Goal: Task Accomplishment & Management: Use online tool/utility

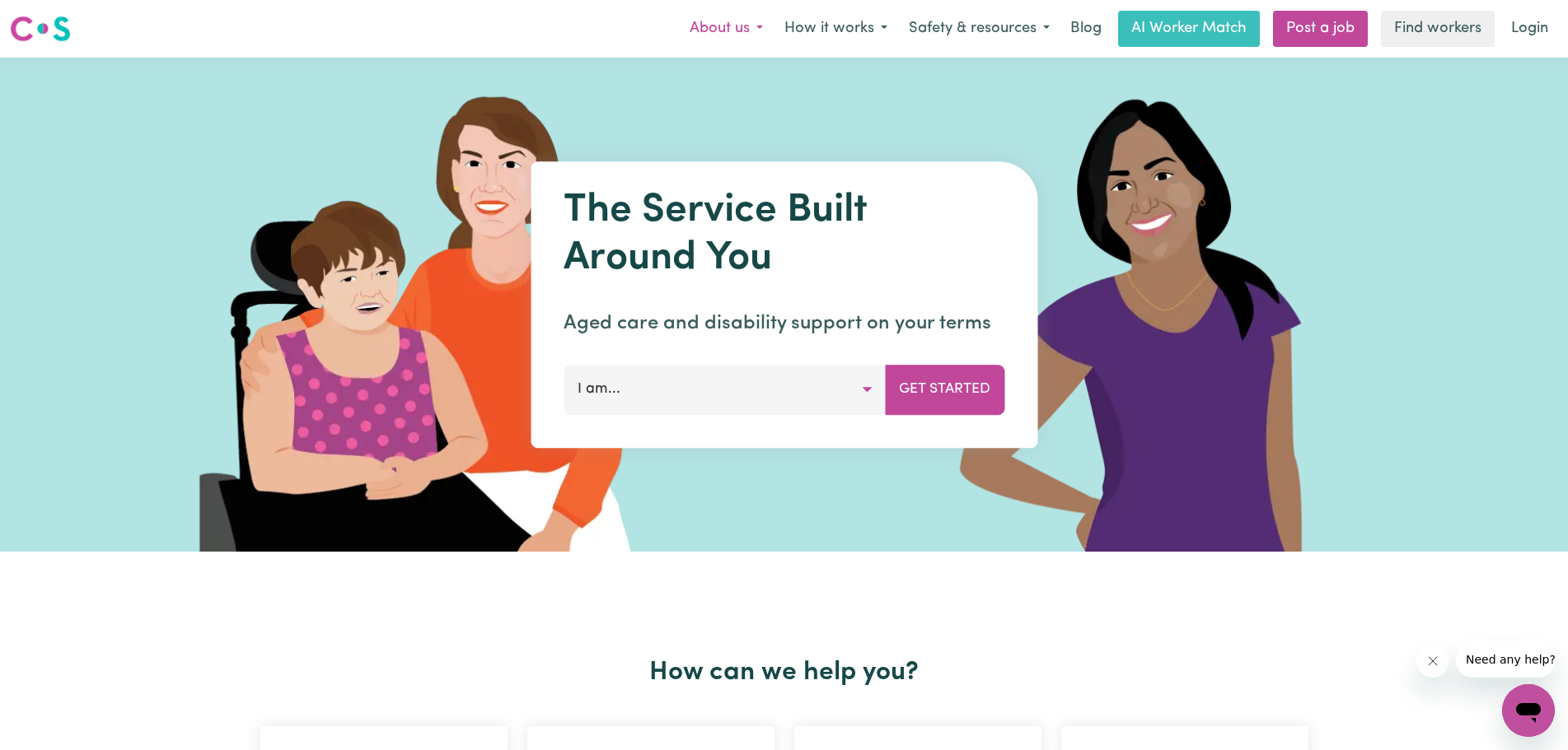
click at [742, 32] on button "About us" at bounding box center [726, 29] width 94 height 35
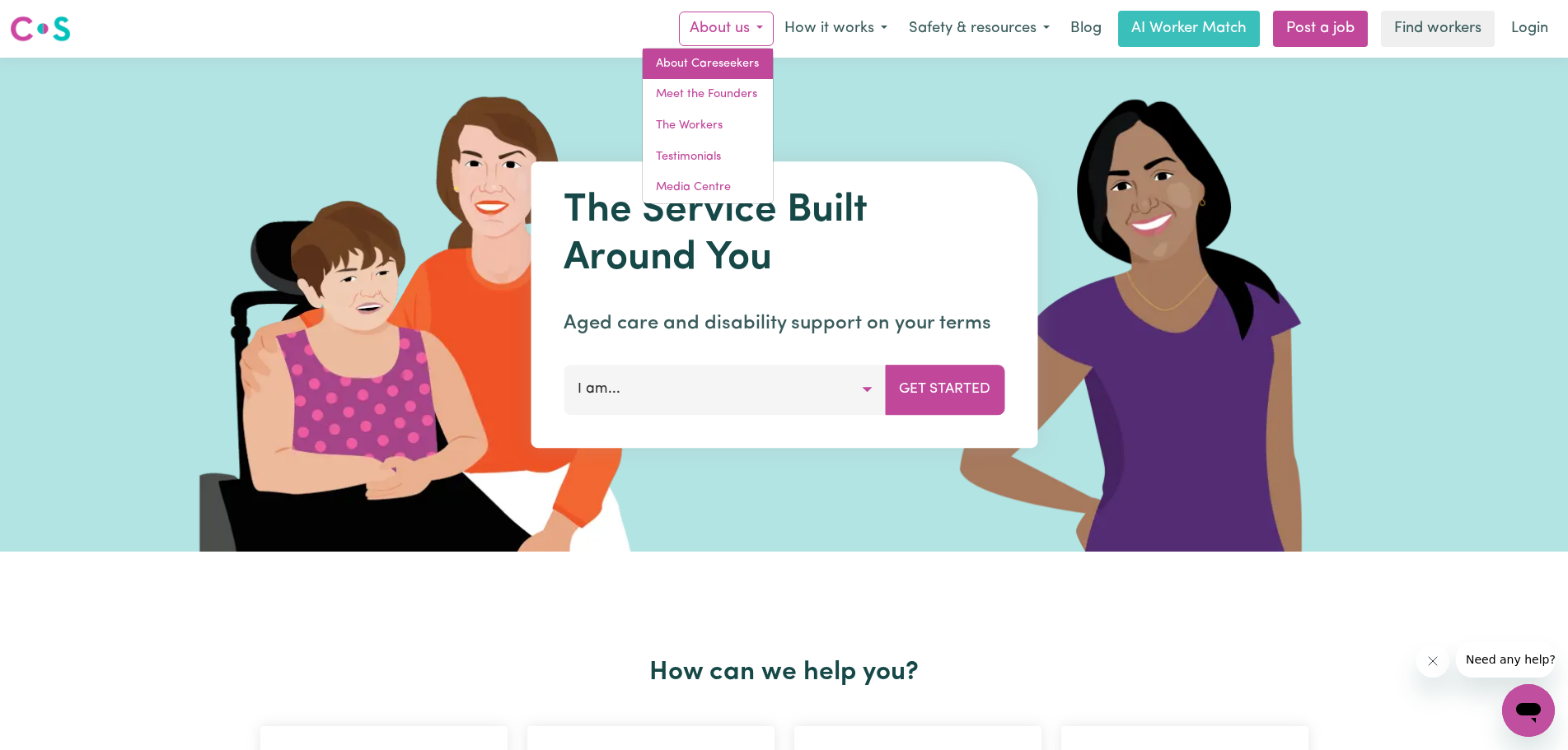
click at [742, 57] on link "About Careseekers" at bounding box center [707, 64] width 130 height 31
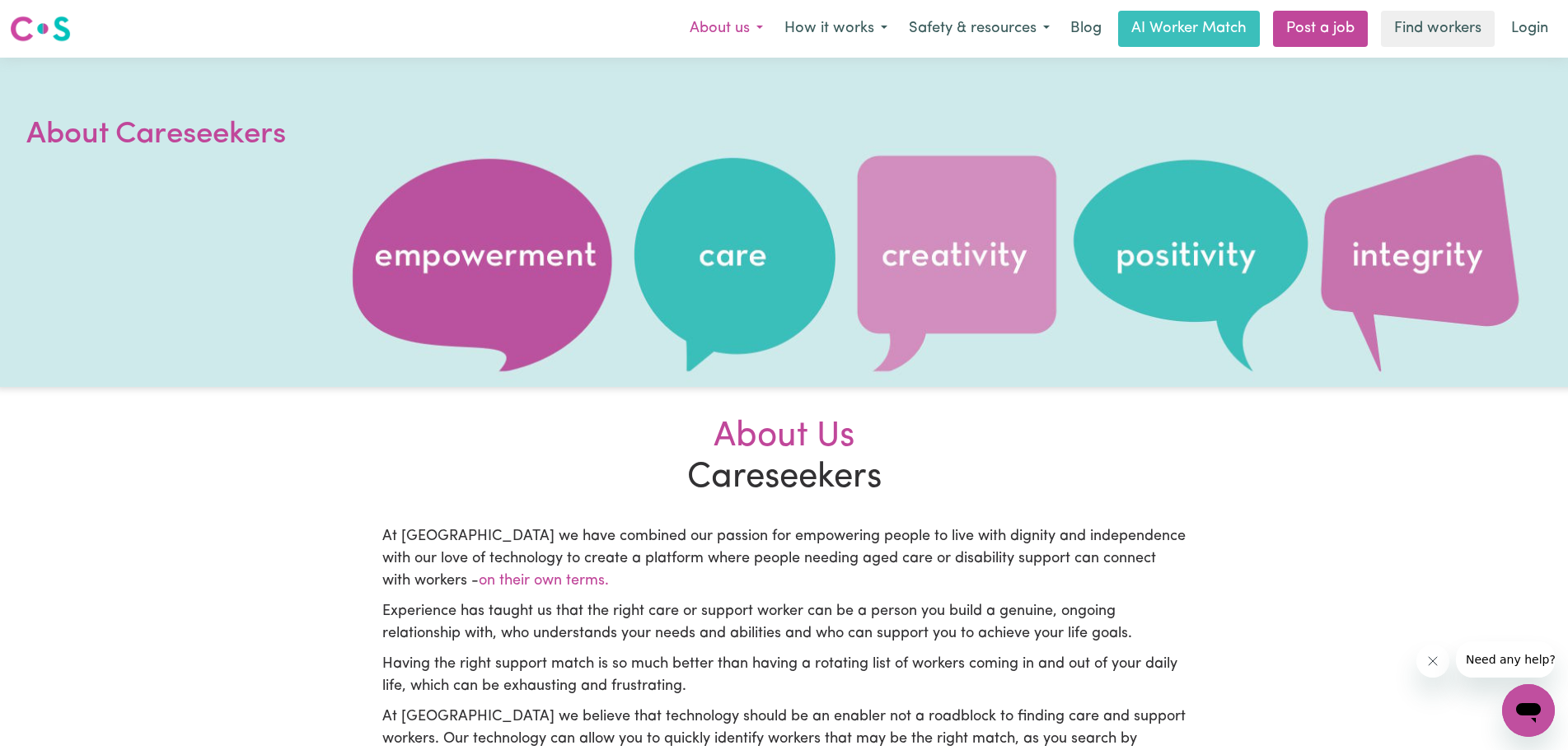
click at [747, 33] on button "About us" at bounding box center [726, 29] width 94 height 35
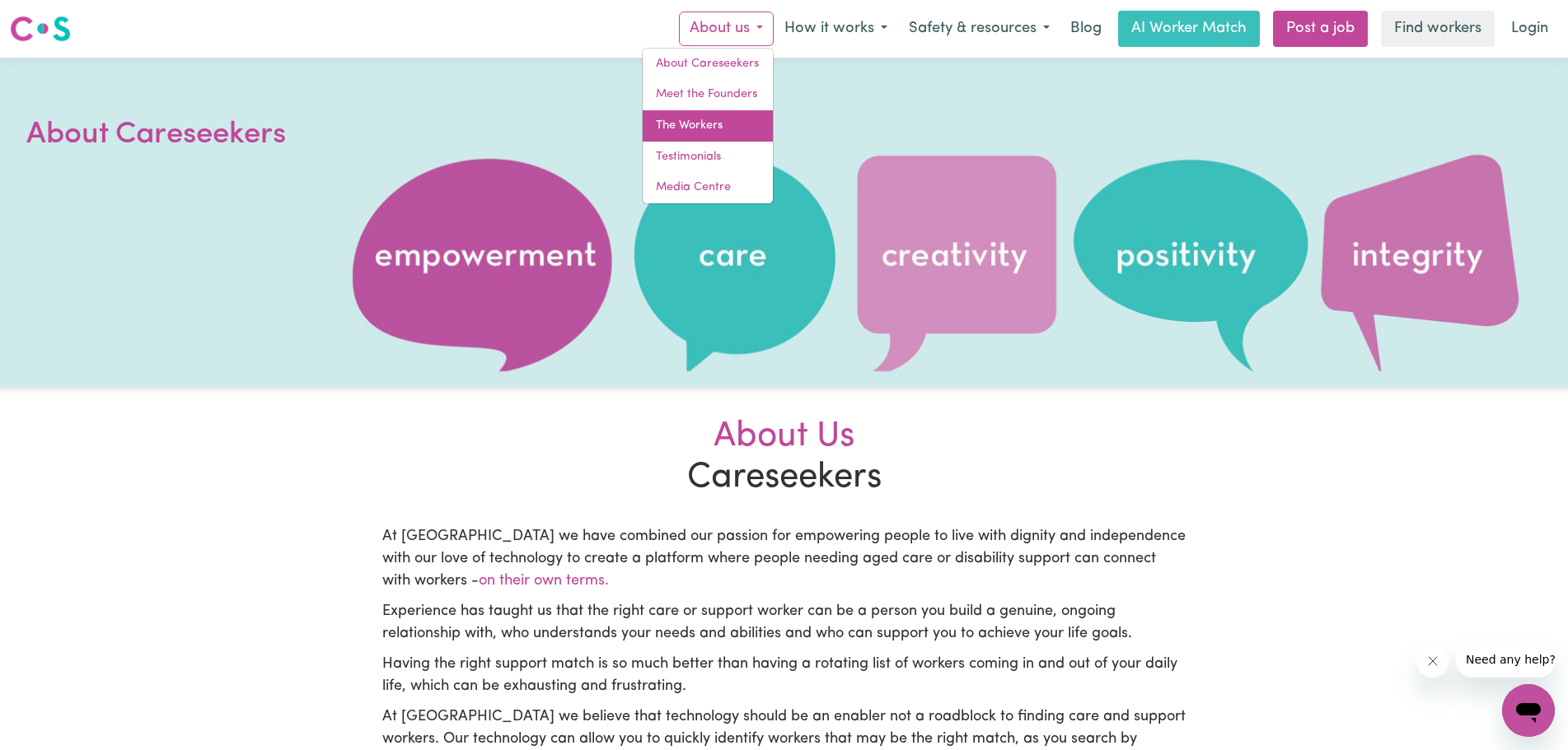
click at [706, 127] on link "The Workers" at bounding box center [707, 126] width 130 height 31
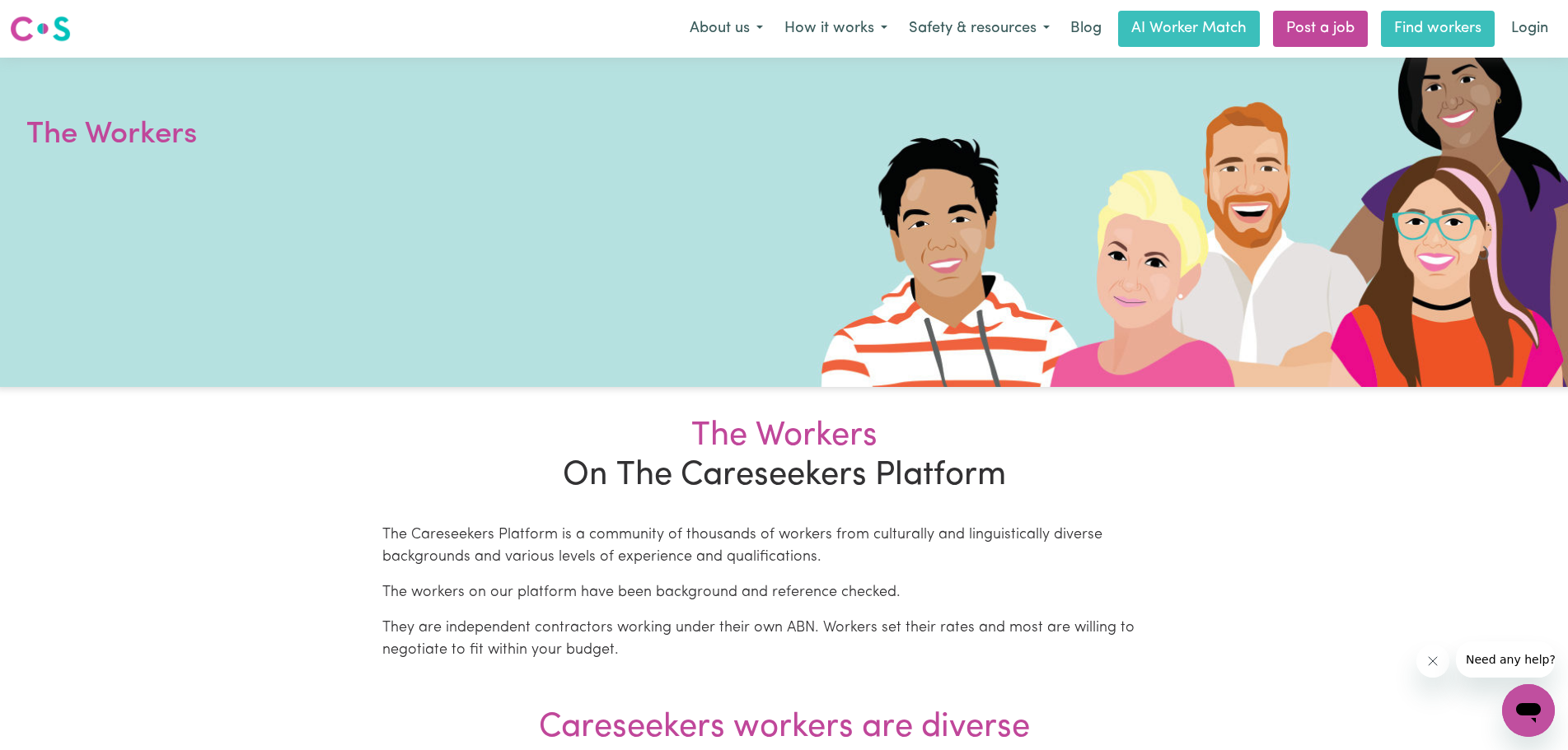
click at [1458, 40] on link "Find workers" at bounding box center [1437, 29] width 114 height 36
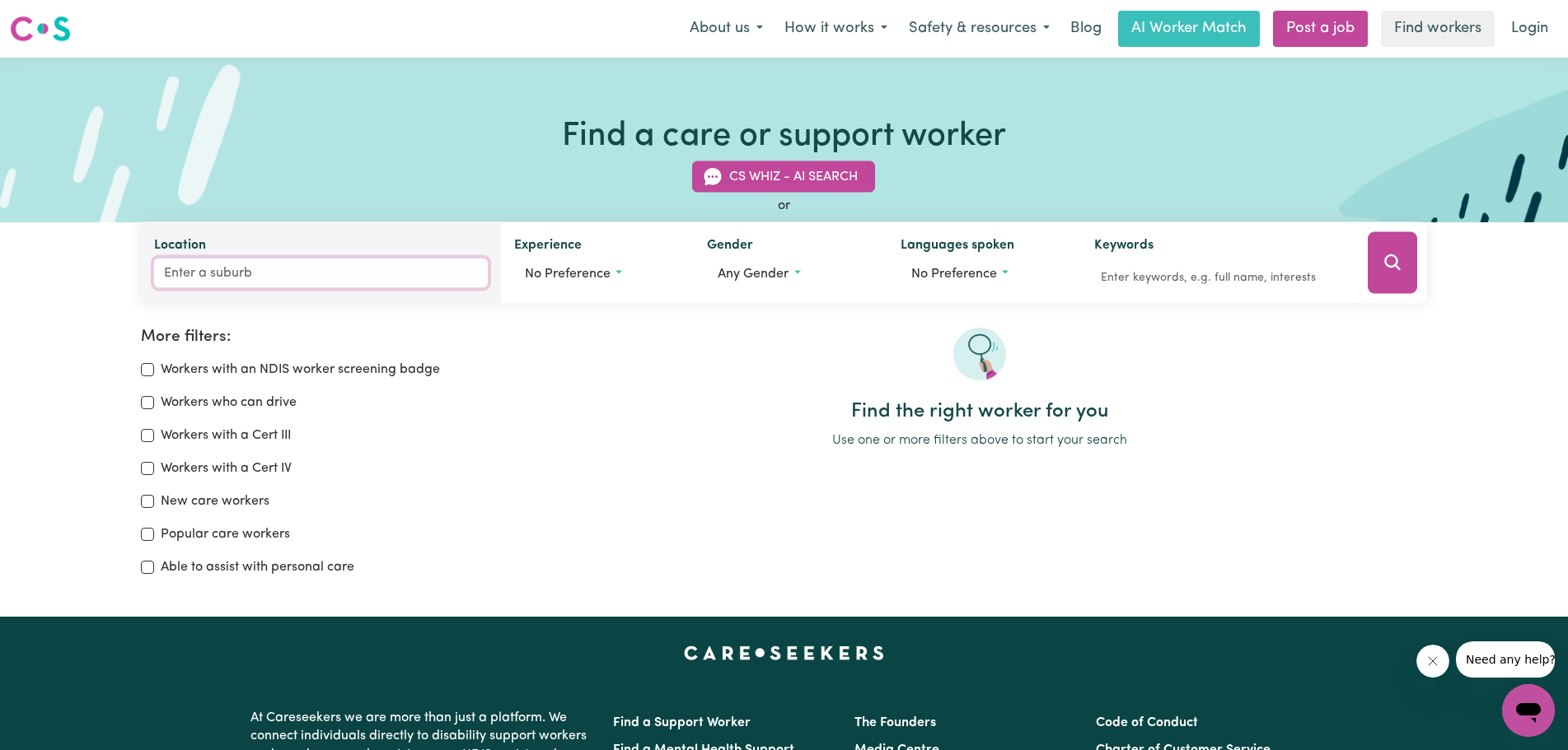
click at [228, 276] on input "Location" at bounding box center [321, 273] width 334 height 29
type input "[GEOGRAPHIC_DATA]"
type input "[GEOGRAPHIC_DATA], [GEOGRAPHIC_DATA], 5000"
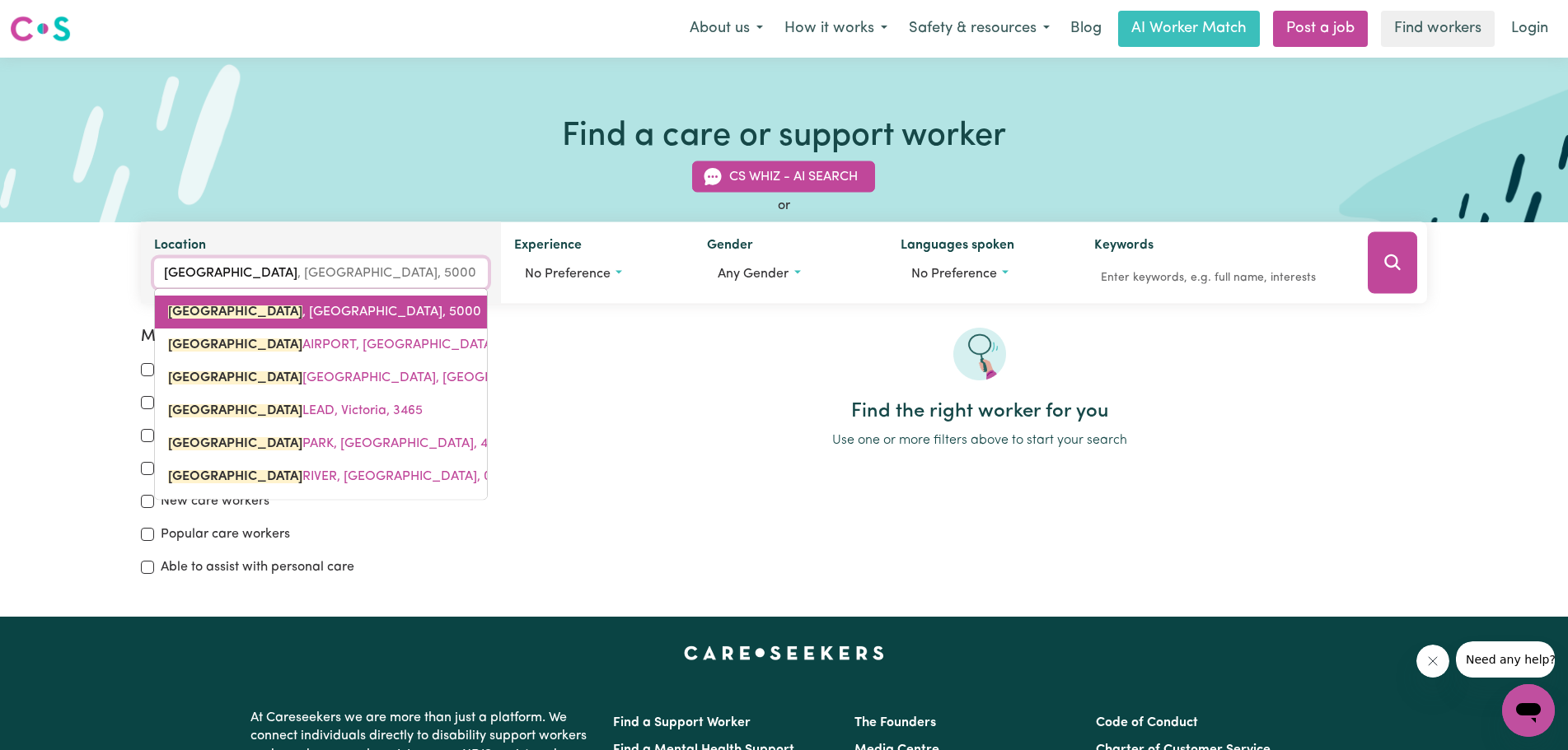
click at [301, 322] on link "[GEOGRAPHIC_DATA] , [GEOGRAPHIC_DATA], 5000" at bounding box center [321, 312] width 332 height 33
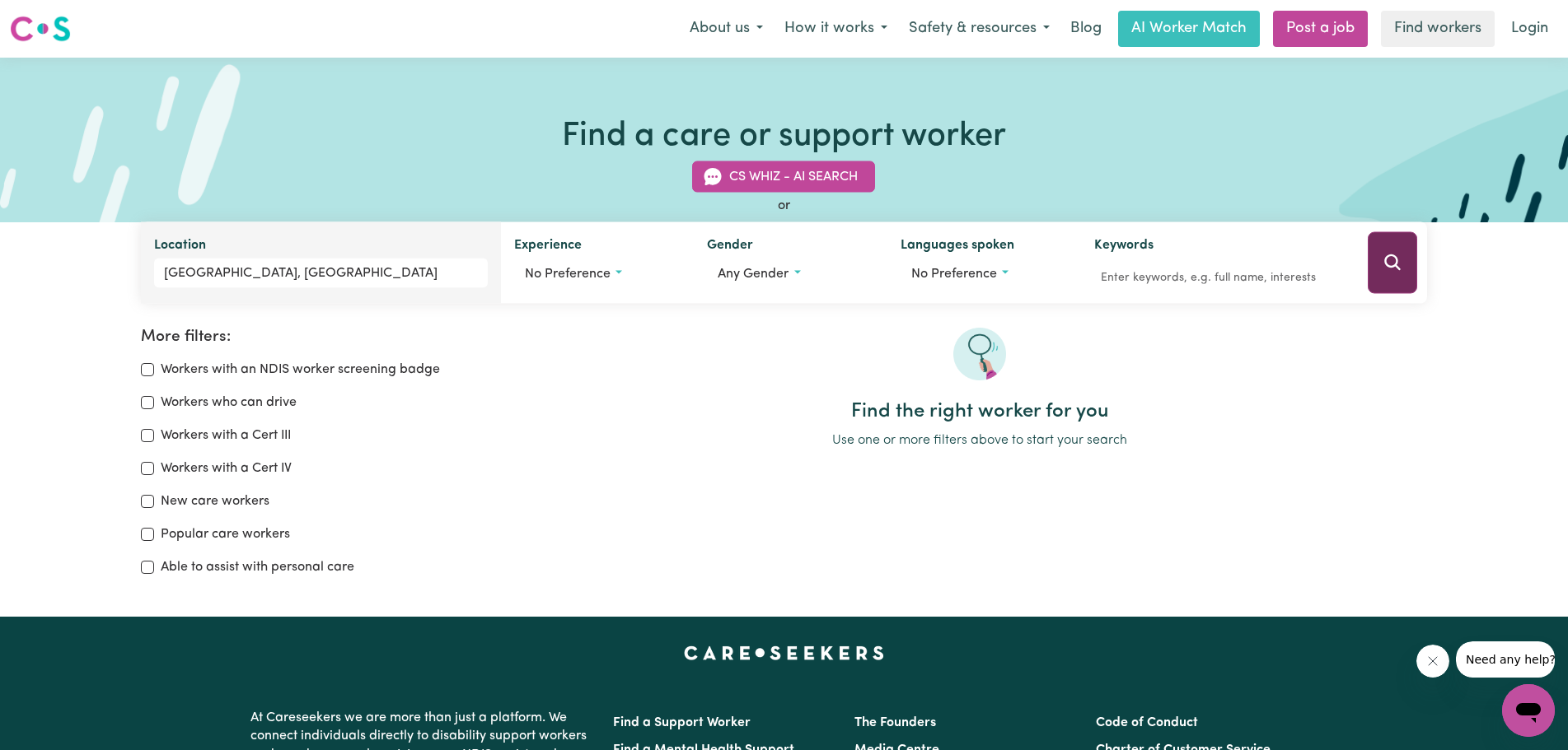
click at [1394, 248] on button "Search" at bounding box center [1393, 263] width 51 height 62
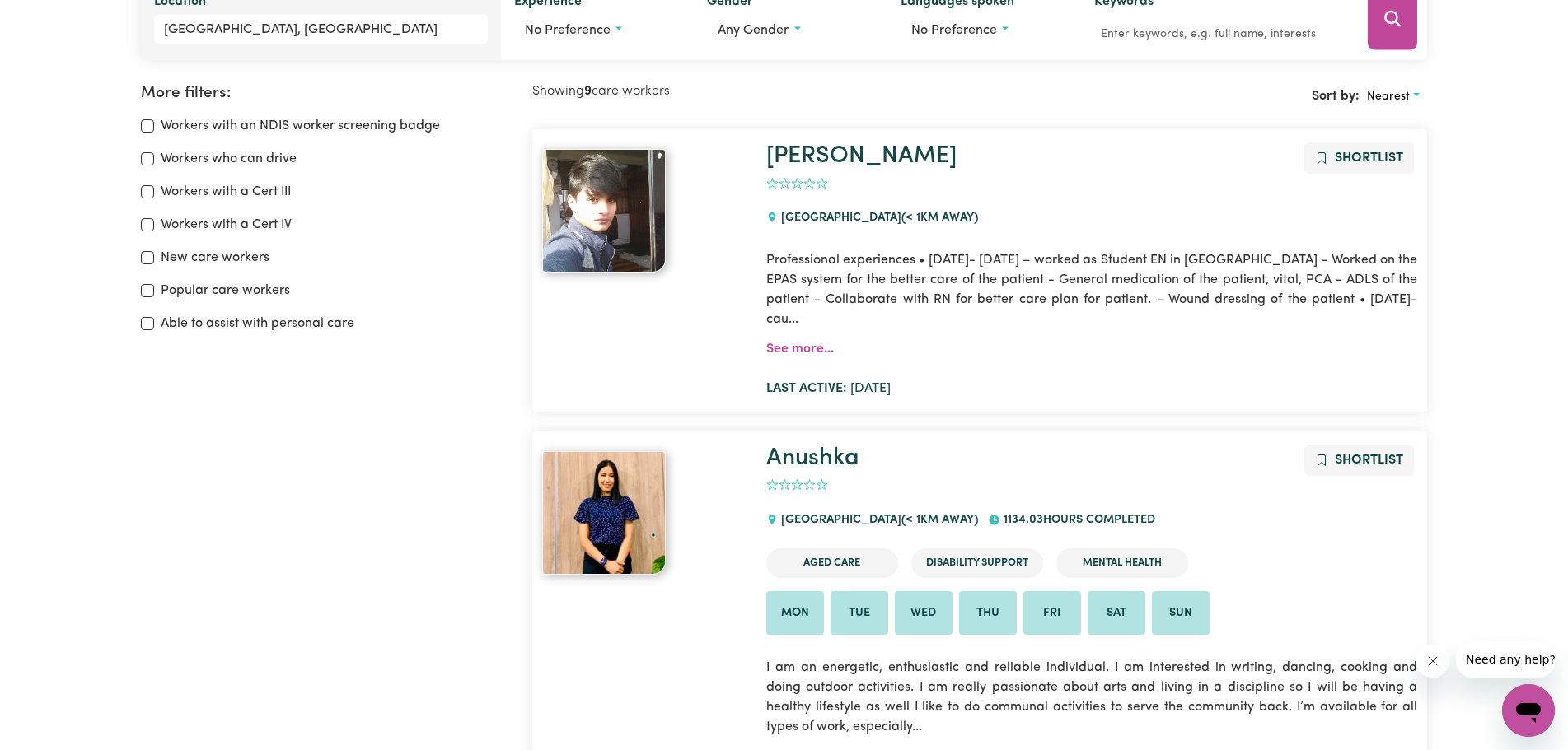
scroll to position [275, 0]
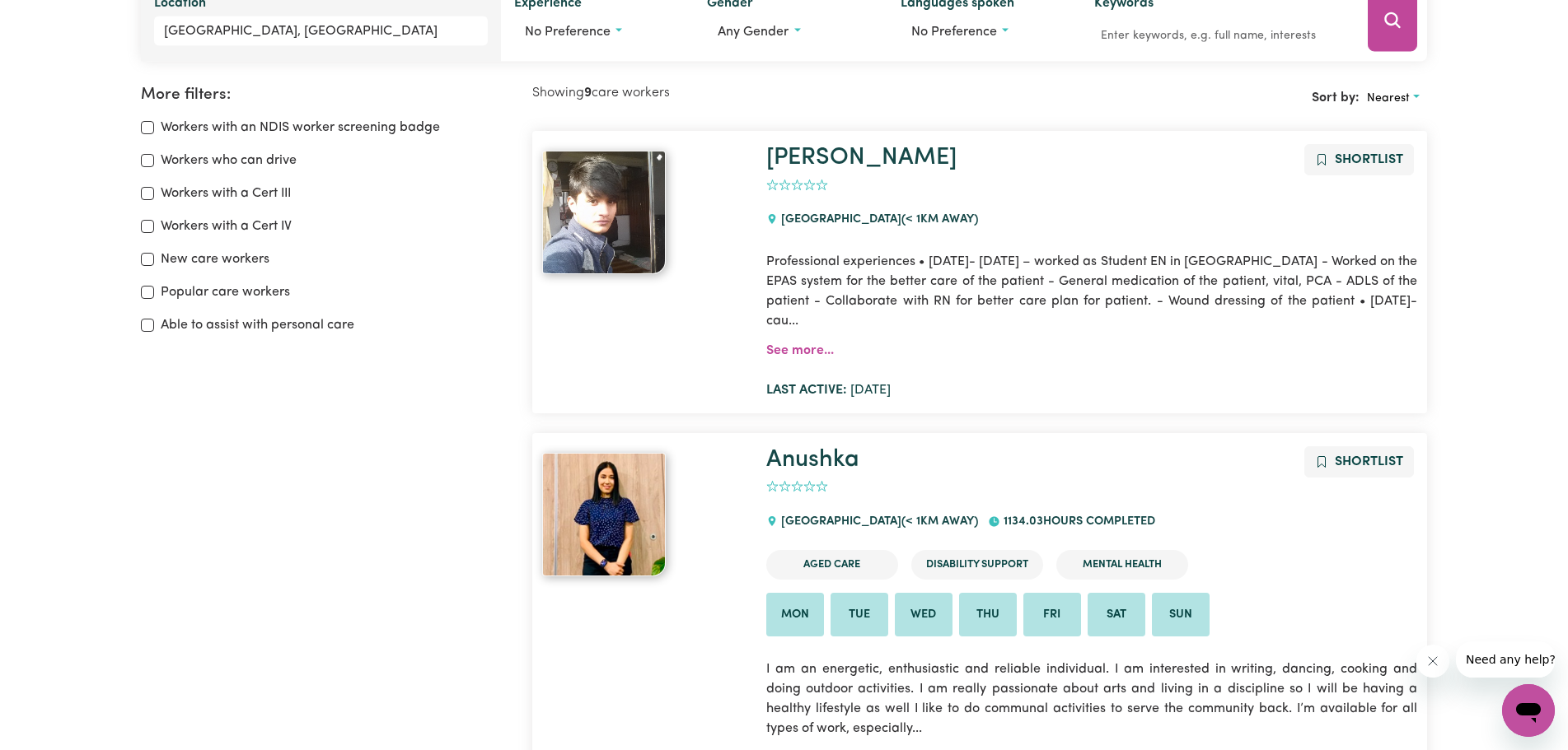
scroll to position [0, 0]
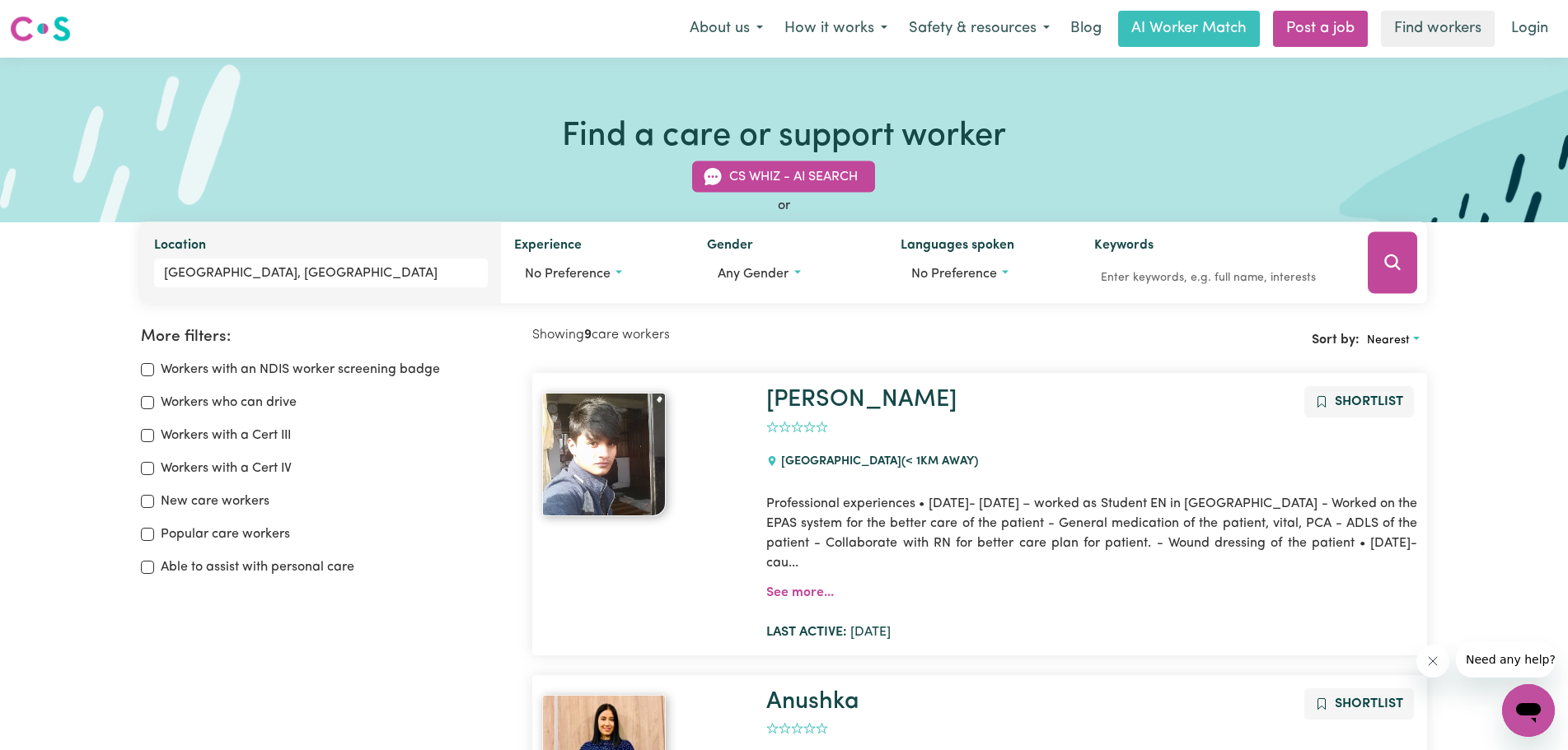
click at [40, 24] on img at bounding box center [40, 29] width 61 height 29
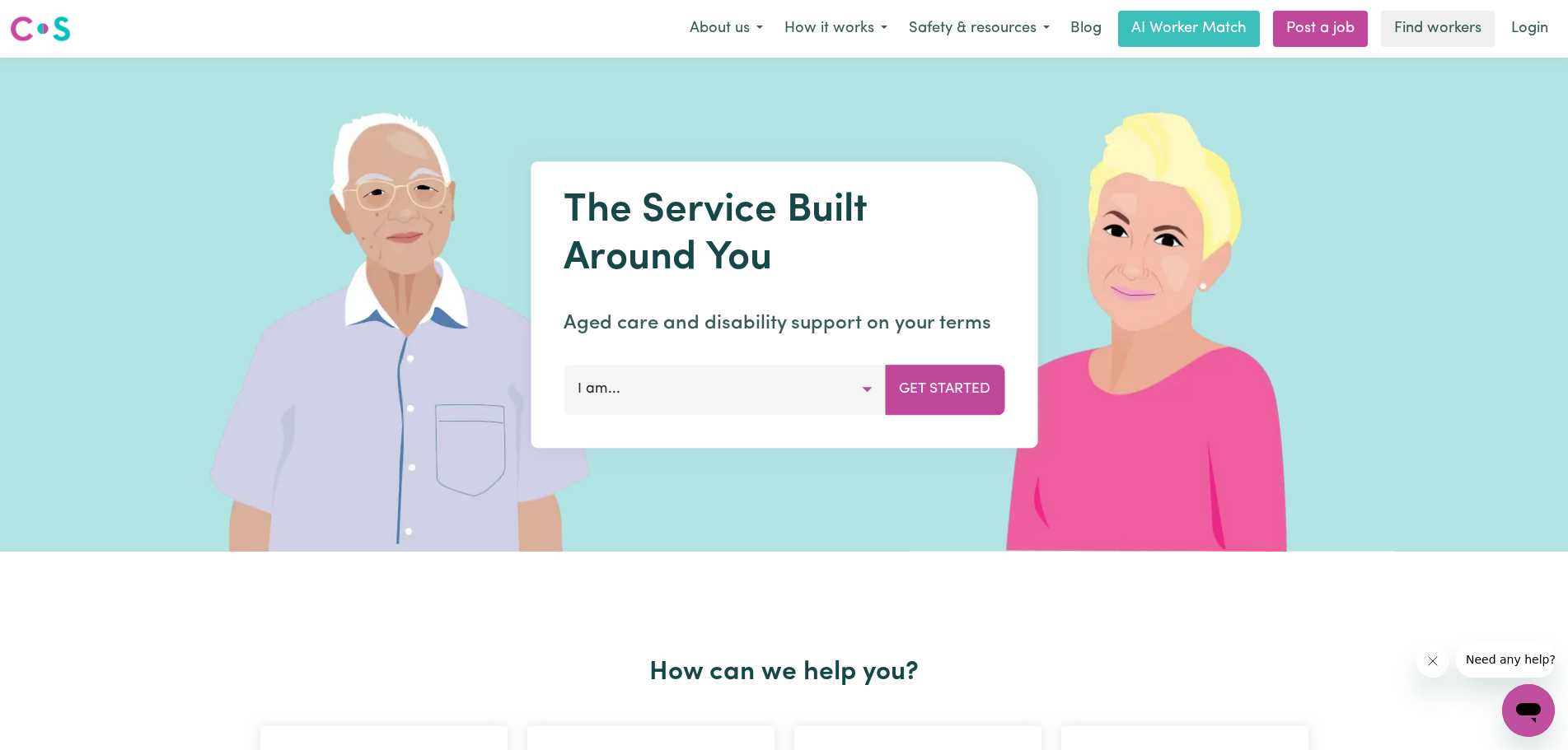
click at [1289, 140] on img at bounding box center [1156, 304] width 491 height 494
click at [840, 85] on div at bounding box center [784, 304] width 1236 height 494
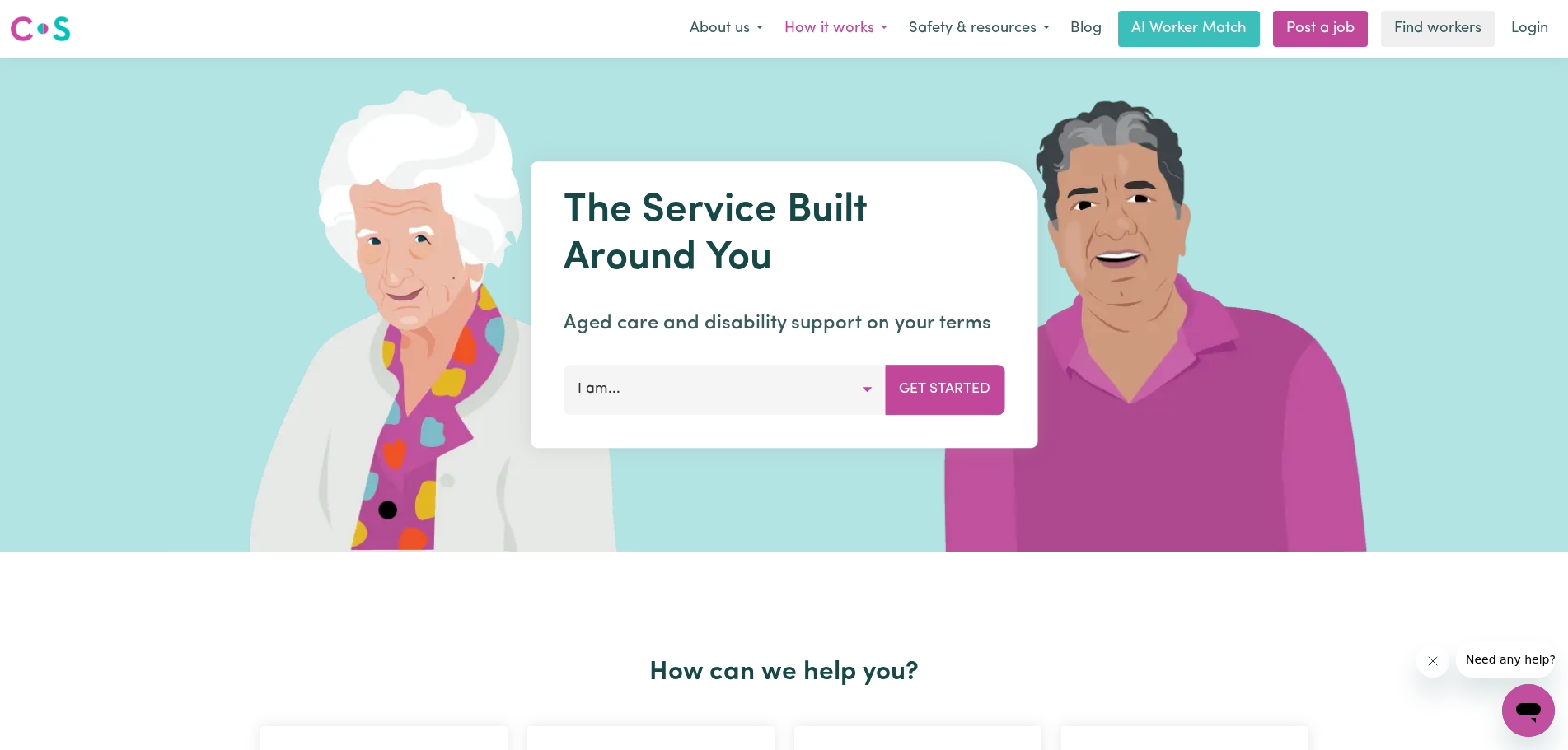
click at [824, 20] on button "How it works" at bounding box center [836, 29] width 125 height 35
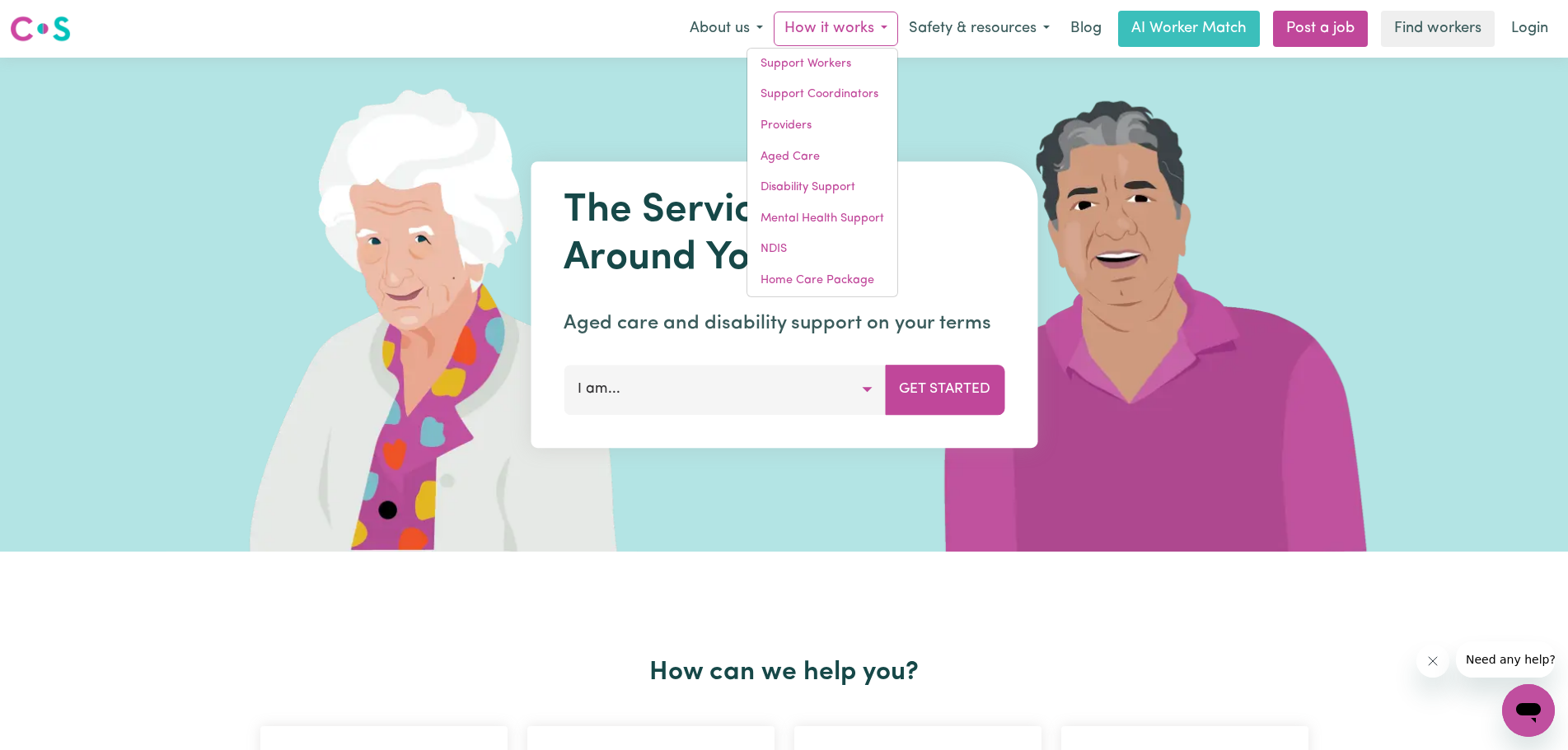
click at [1378, 217] on img at bounding box center [1156, 304] width 491 height 494
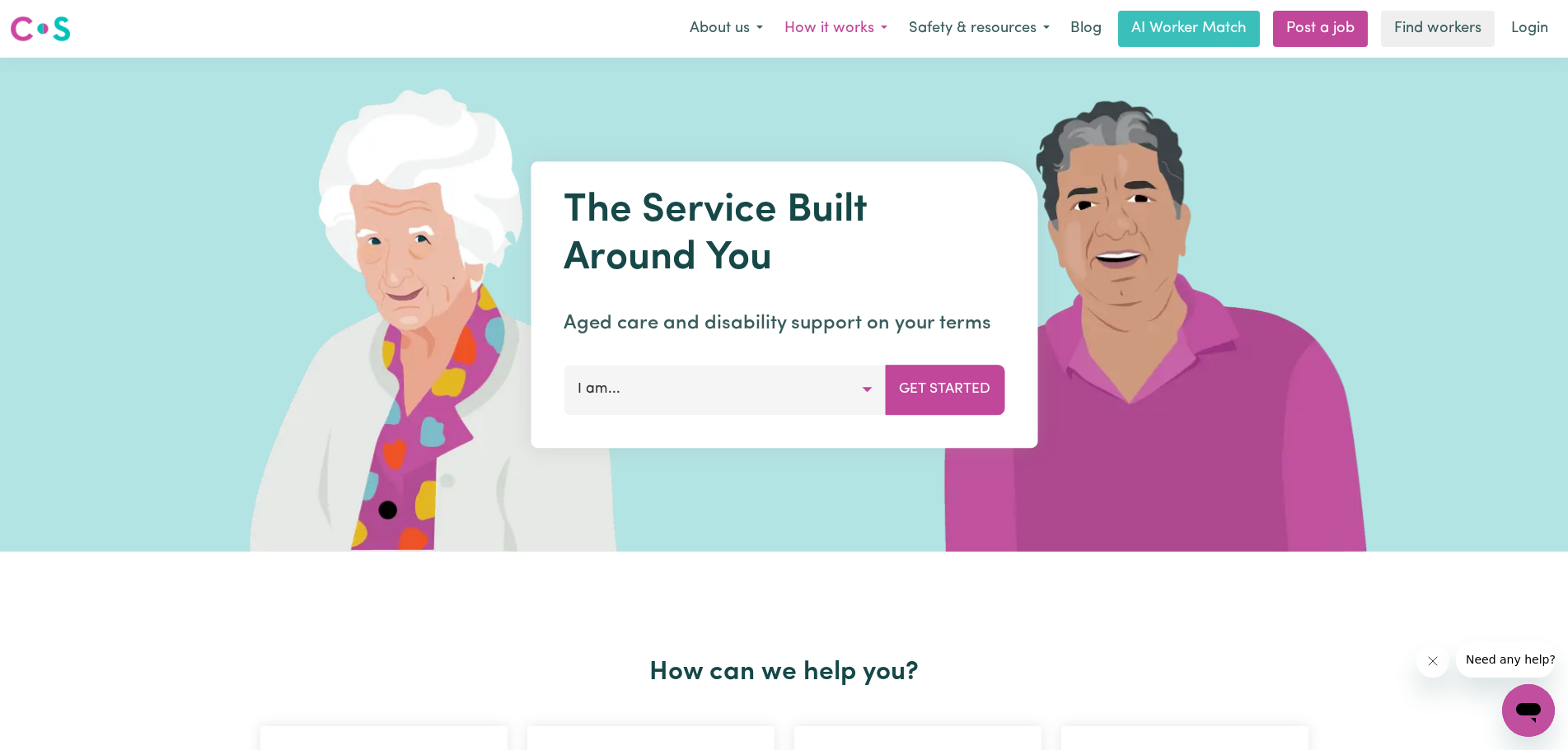
click at [801, 23] on button "How it works" at bounding box center [836, 29] width 125 height 35
